Goal: Transaction & Acquisition: Subscribe to service/newsletter

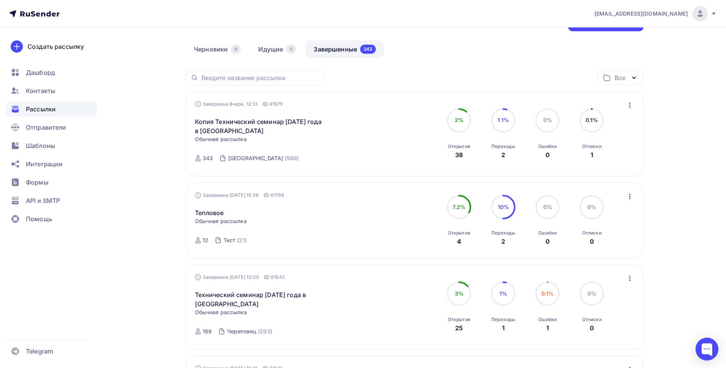
scroll to position [156, 0]
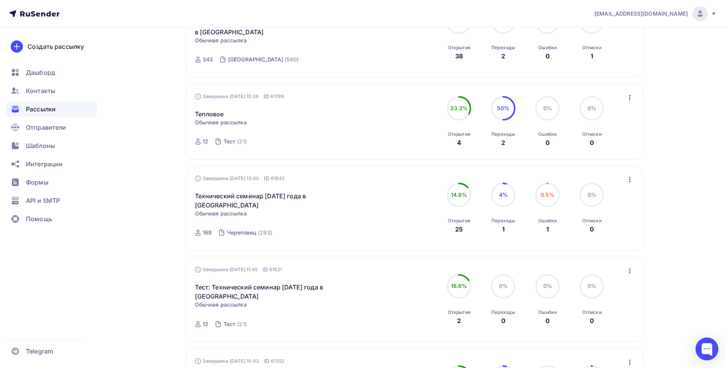
click at [630, 180] on icon "button" at bounding box center [630, 179] width 2 height 5
click at [595, 233] on div "Копировать в новую" at bounding box center [595, 229] width 78 height 9
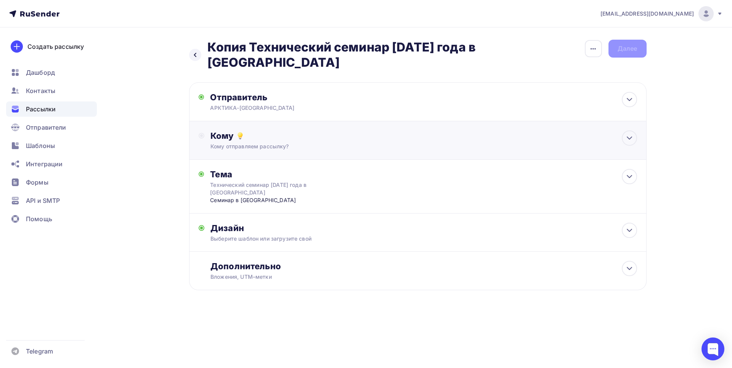
click at [199, 133] on icon at bounding box center [202, 136] width 6 height 6
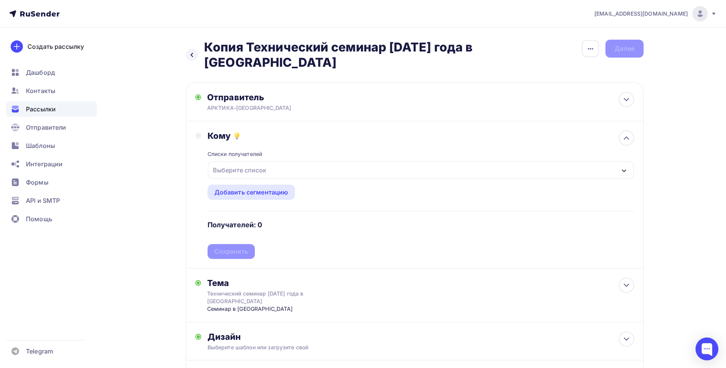
click at [243, 163] on div "Выберите список" at bounding box center [240, 170] width 60 height 14
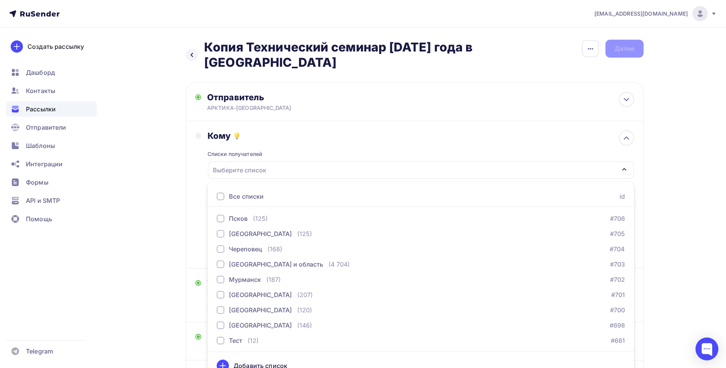
scroll to position [154, 0]
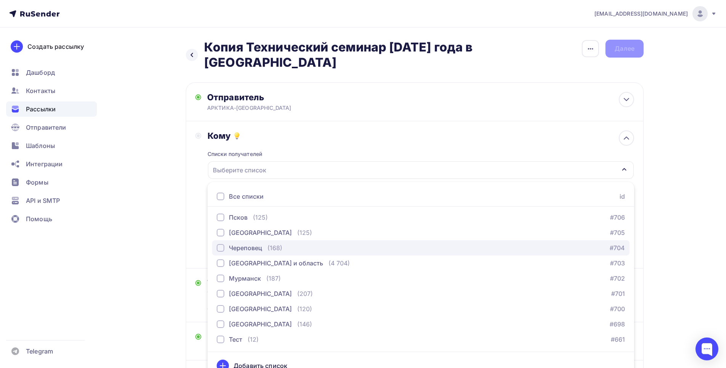
click at [220, 244] on div "button" at bounding box center [221, 248] width 8 height 8
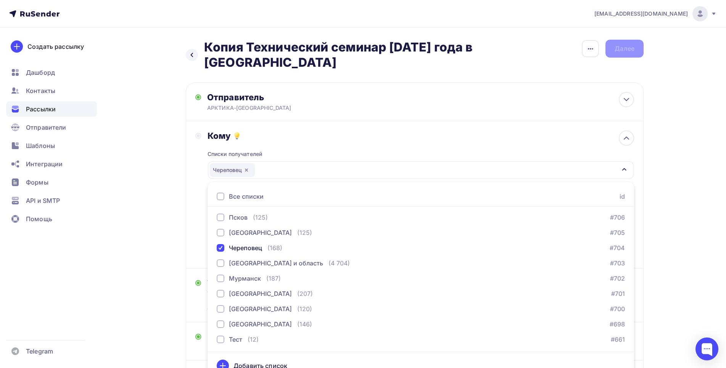
click at [195, 228] on div "Кому Списки получателей [GEOGRAPHIC_DATA] Все списки id Королева [PERSON_NAME] …" at bounding box center [415, 194] width 458 height 147
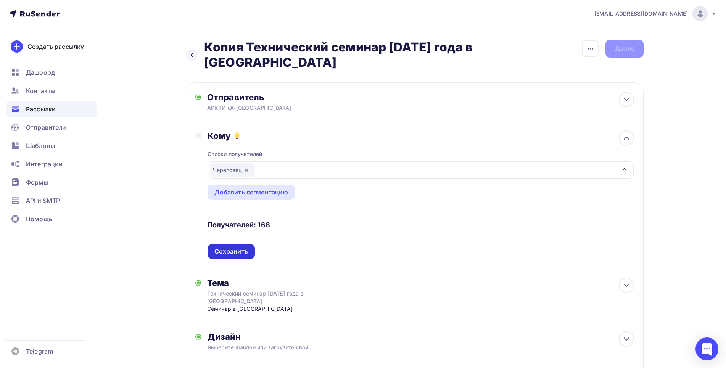
click at [238, 247] on div "Сохранить" at bounding box center [231, 251] width 34 height 9
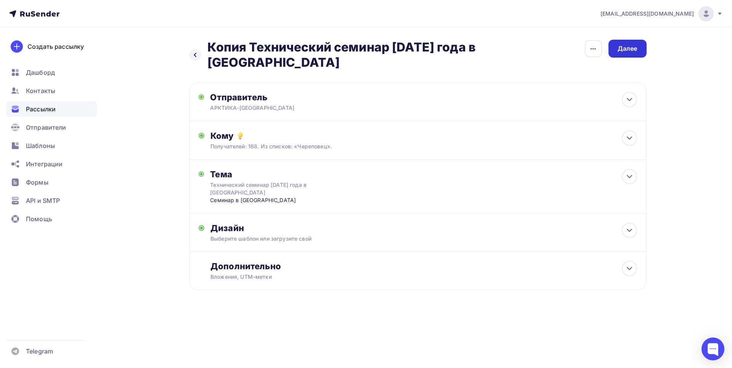
click at [628, 46] on div "Далее" at bounding box center [628, 48] width 20 height 9
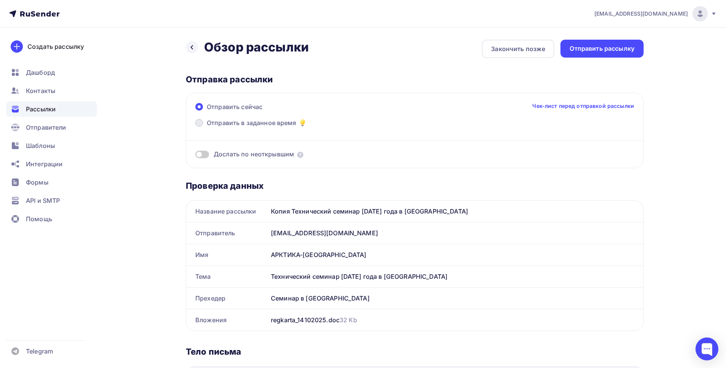
click at [203, 122] on label "Отправить в заданное время" at bounding box center [251, 123] width 112 height 11
click at [207, 127] on input "Отправить в заданное время" at bounding box center [207, 127] width 0 height 0
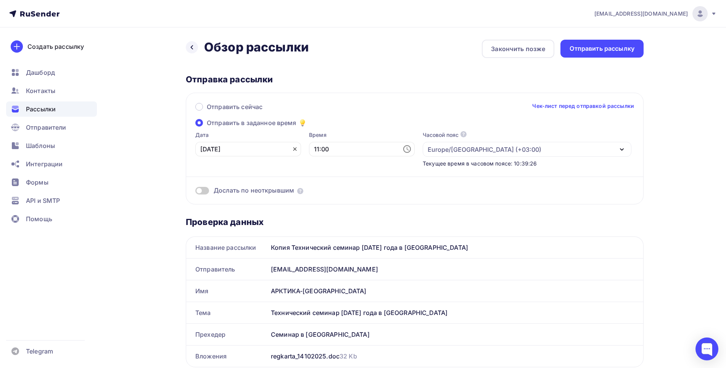
click at [292, 149] on icon at bounding box center [295, 149] width 6 height 6
click at [289, 149] on icon at bounding box center [293, 149] width 9 height 9
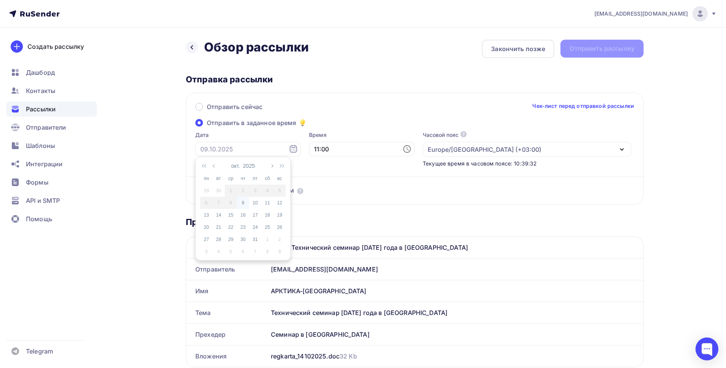
click at [241, 203] on div "9" at bounding box center [243, 202] width 12 height 7
type input "[DATE]"
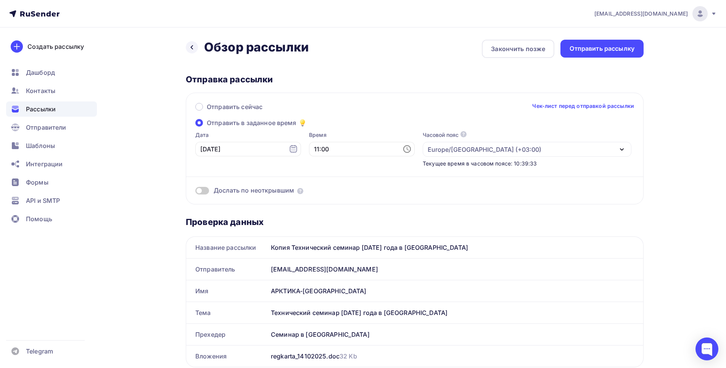
click at [403, 147] on icon at bounding box center [407, 149] width 8 height 8
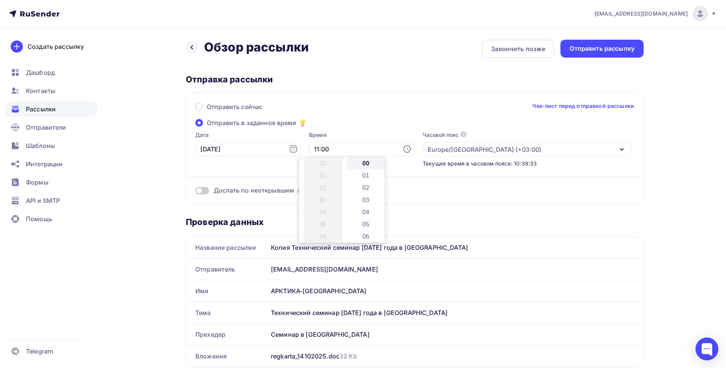
scroll to position [134, 0]
click at [322, 177] on li "12" at bounding box center [324, 175] width 40 height 12
click at [363, 196] on li "30" at bounding box center [366, 200] width 40 height 12
type input "12:30"
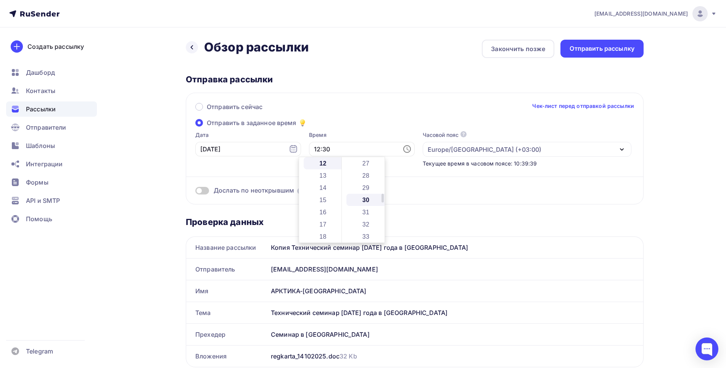
scroll to position [366, 0]
click at [369, 132] on label "Время" at bounding box center [362, 135] width 106 height 8
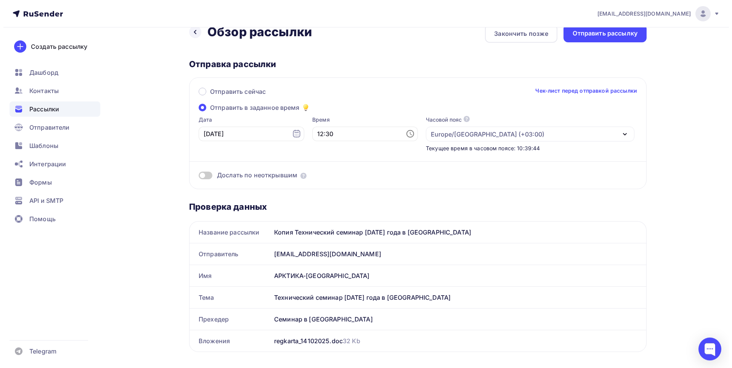
scroll to position [0, 0]
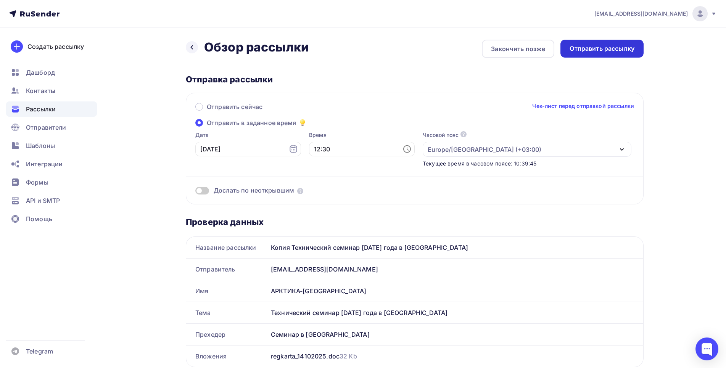
click at [614, 45] on div "Отправить рассылку" at bounding box center [601, 48] width 65 height 9
